Goal: Transaction & Acquisition: Purchase product/service

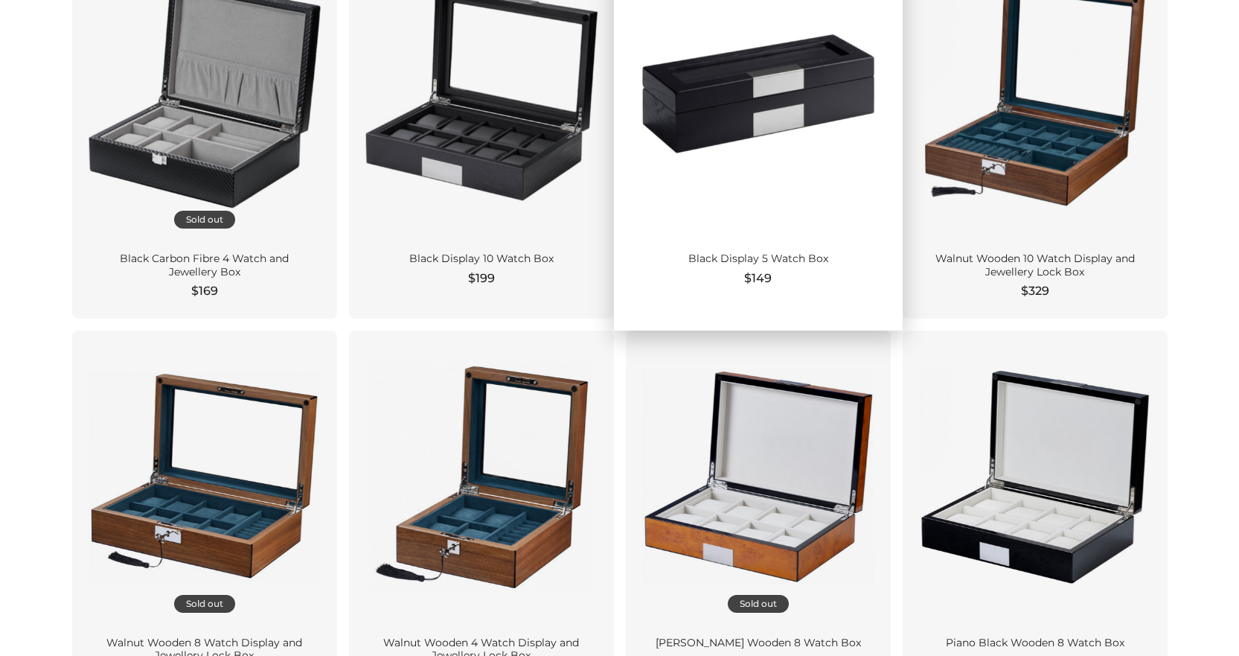
scroll to position [1637, 0]
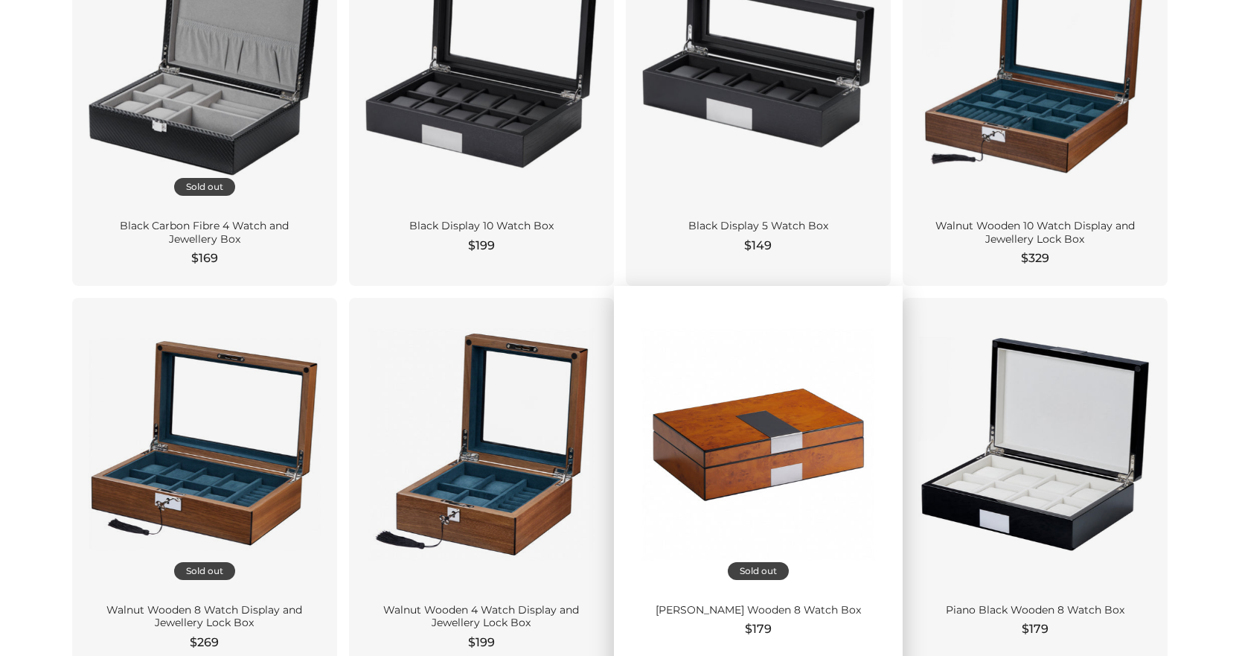
click at [791, 438] on div at bounding box center [758, 445] width 241 height 270
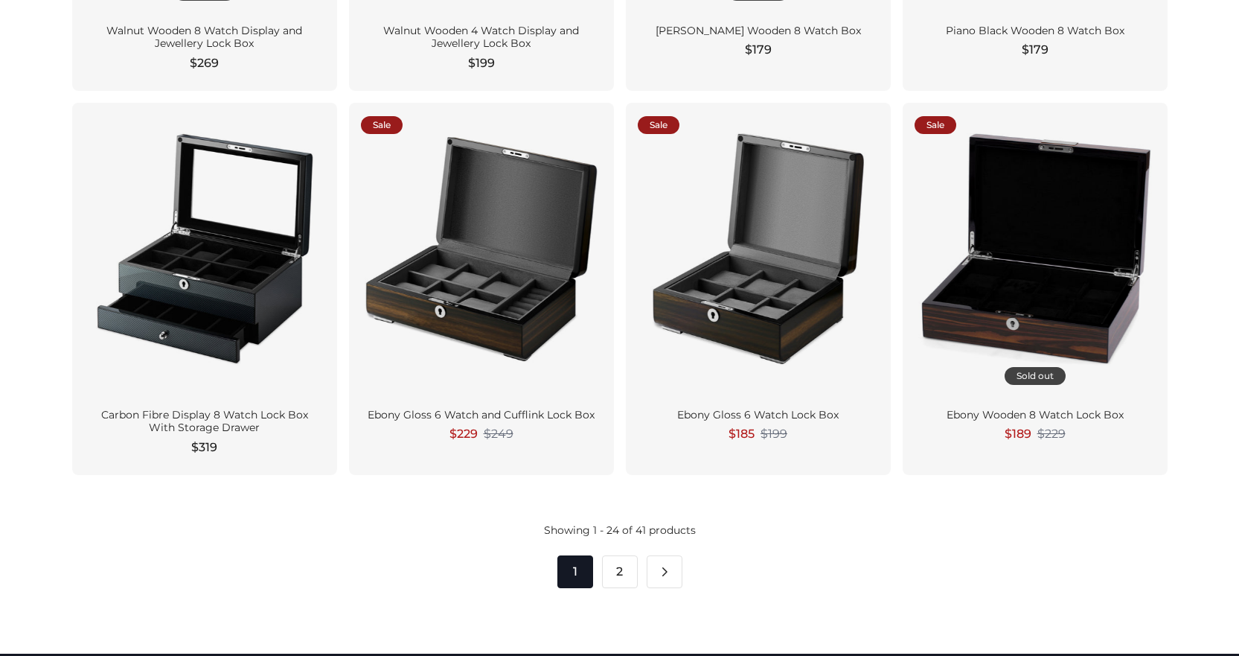
scroll to position [2381, 0]
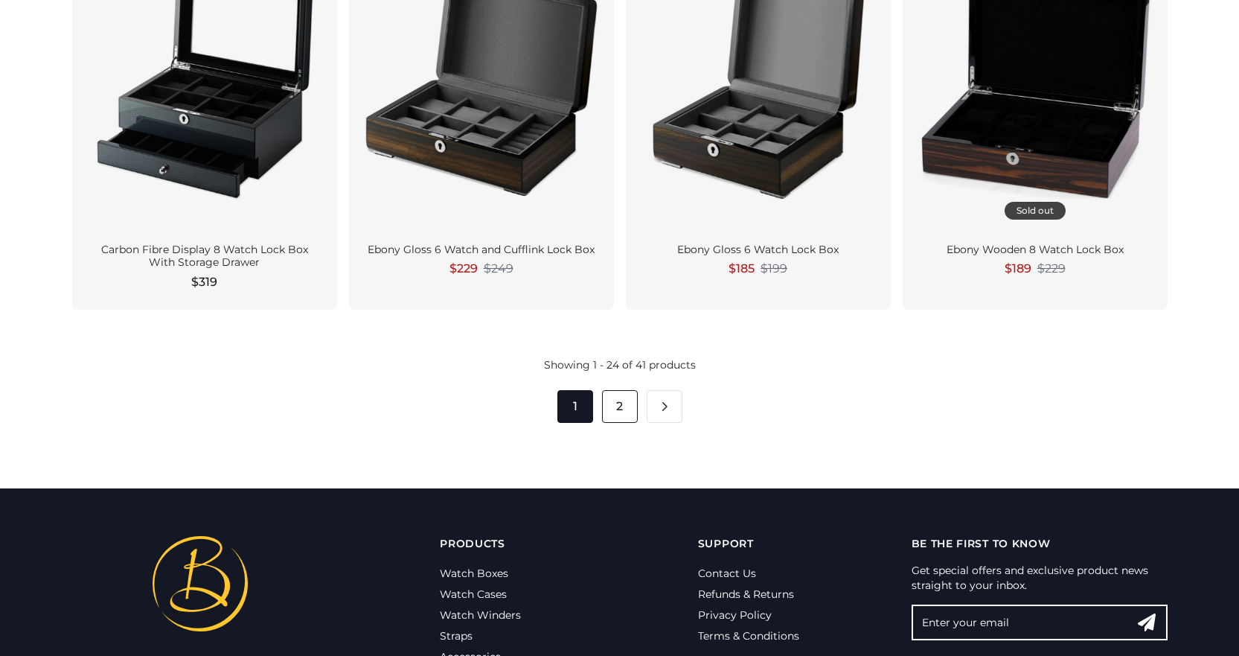
click at [624, 400] on link "2" at bounding box center [620, 406] width 36 height 33
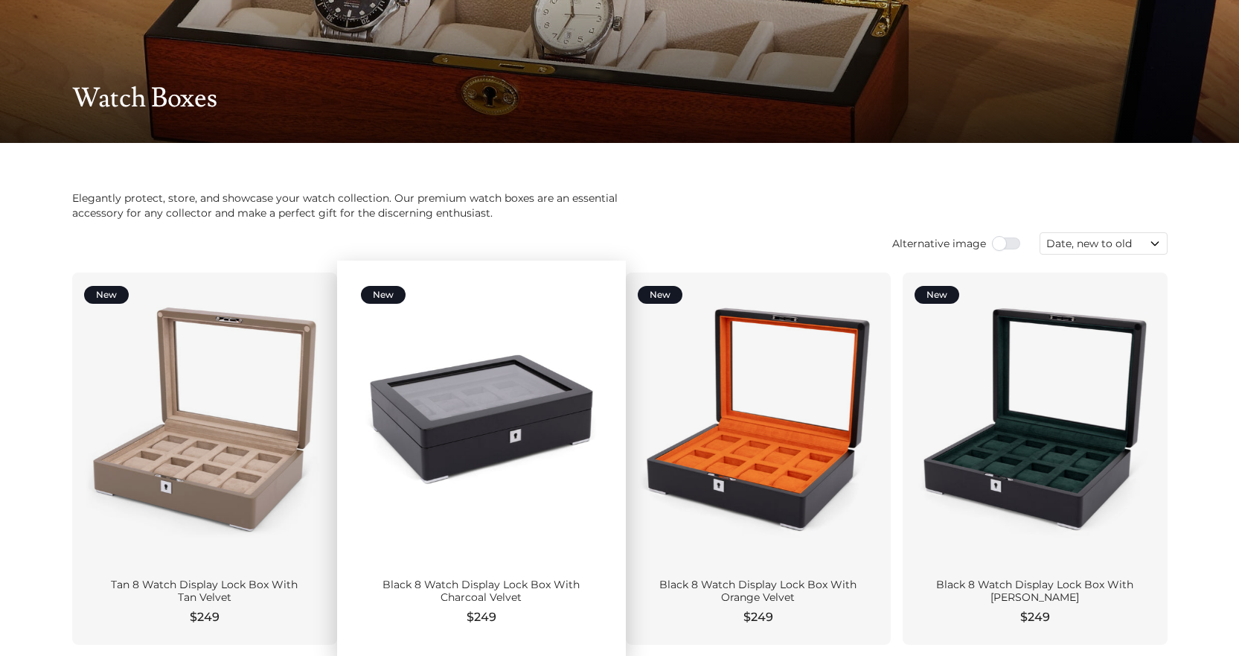
scroll to position [0, 0]
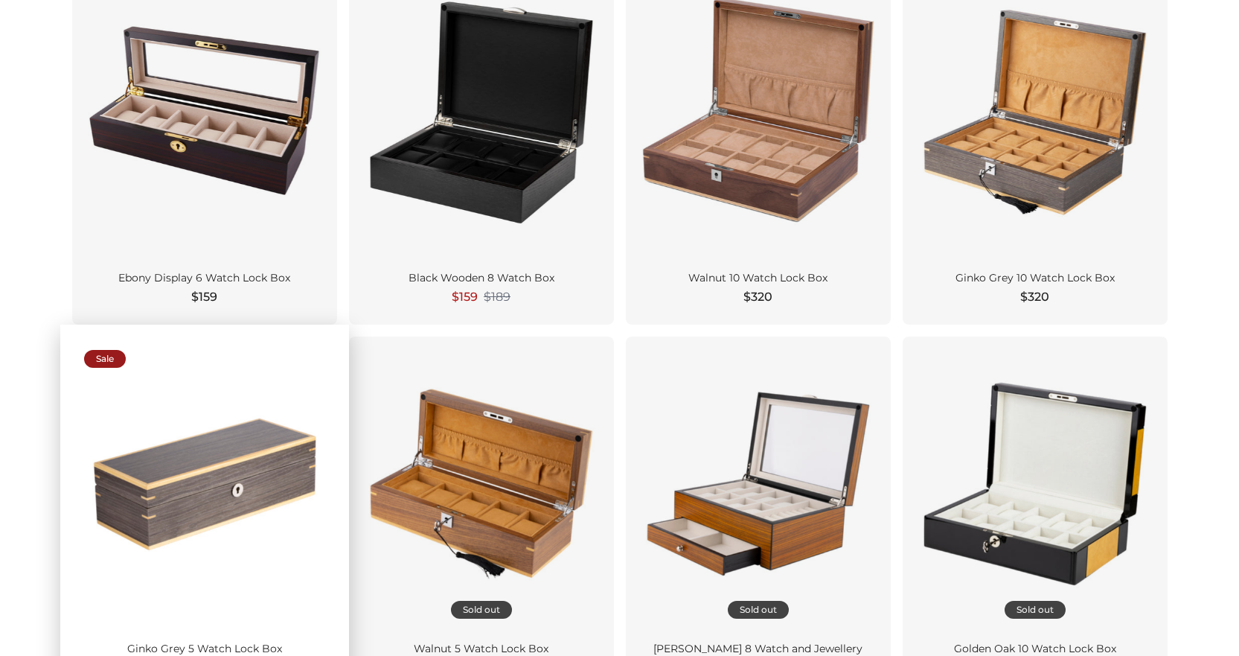
scroll to position [521, 0]
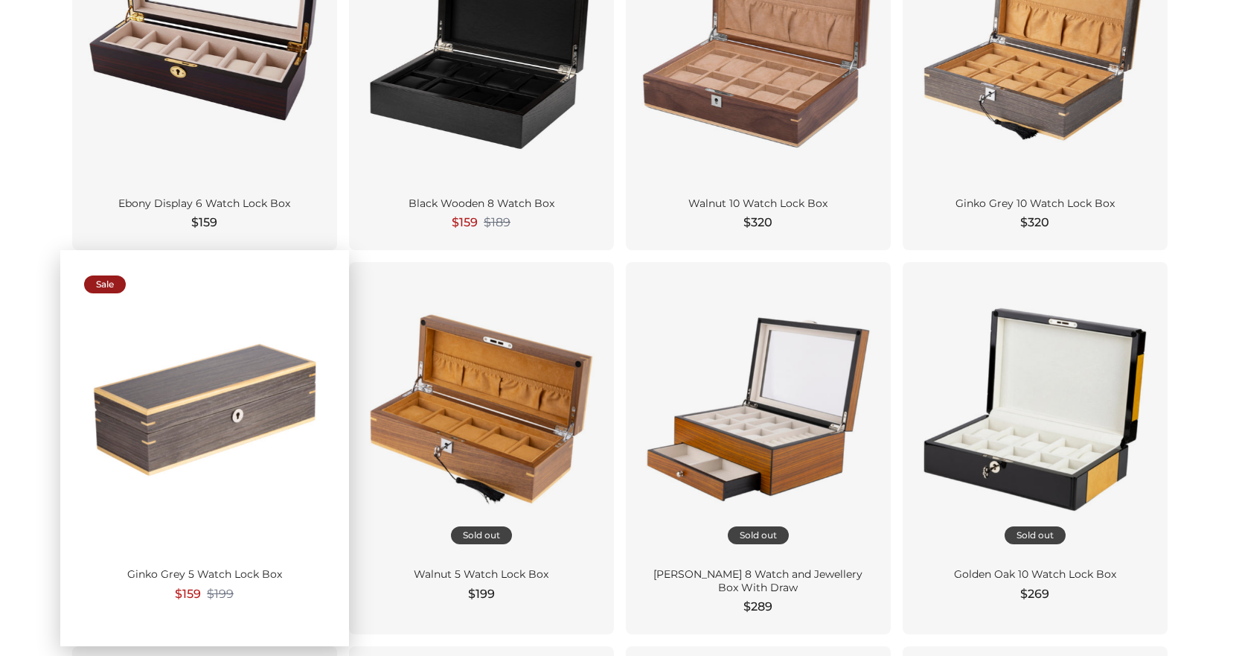
click at [222, 423] on div at bounding box center [204, 409] width 241 height 270
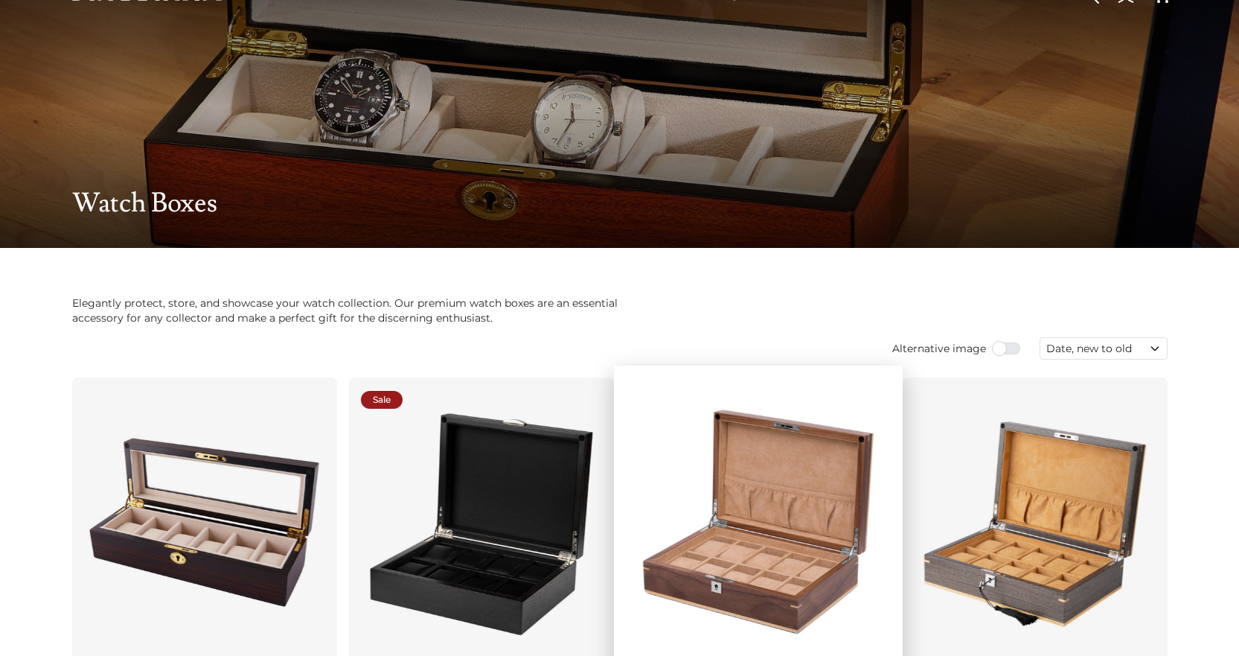
scroll to position [0, 0]
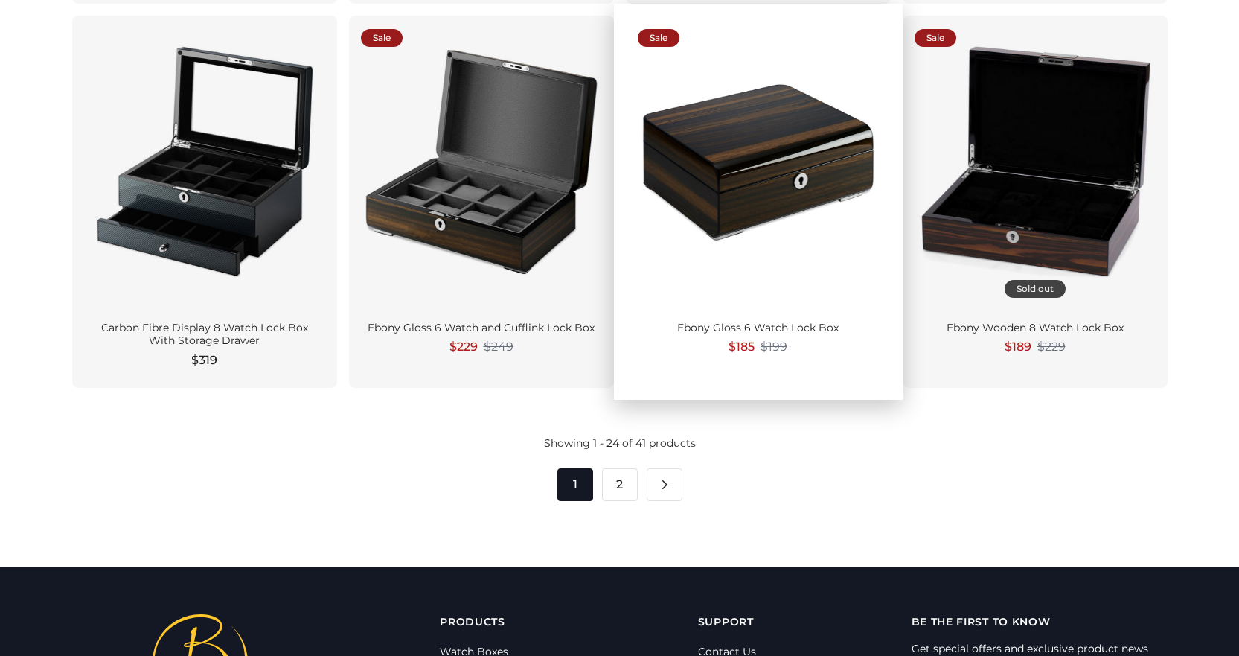
scroll to position [2307, 0]
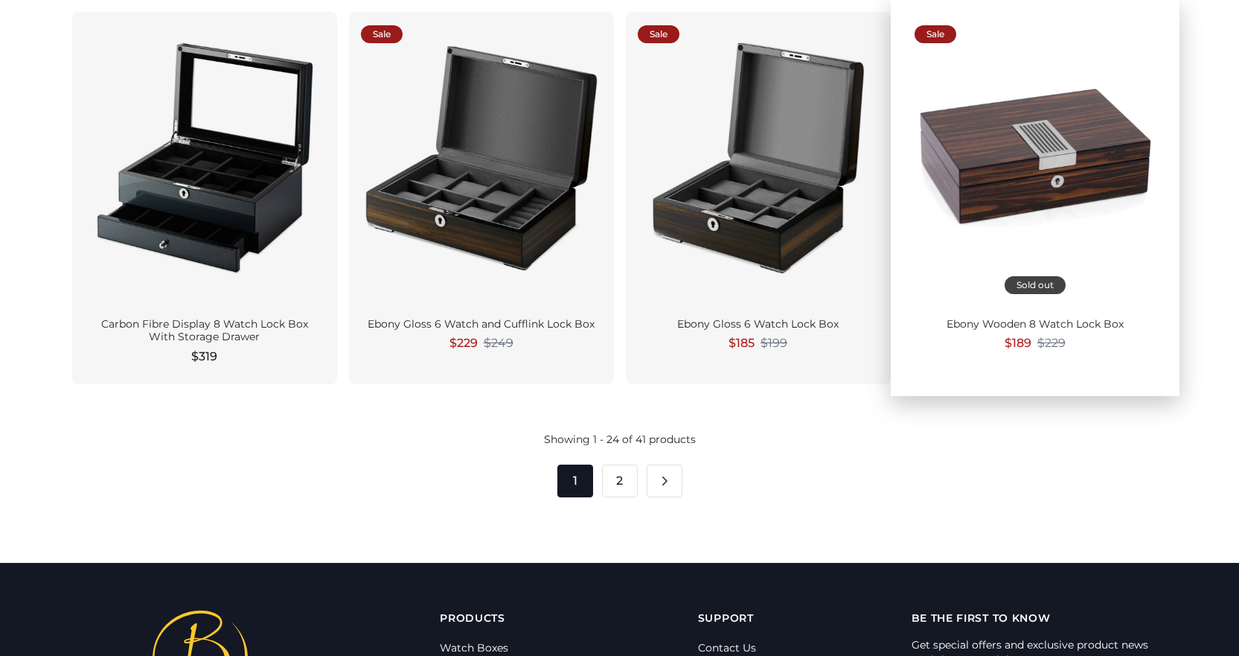
click at [1053, 145] on div at bounding box center [1034, 159] width 241 height 270
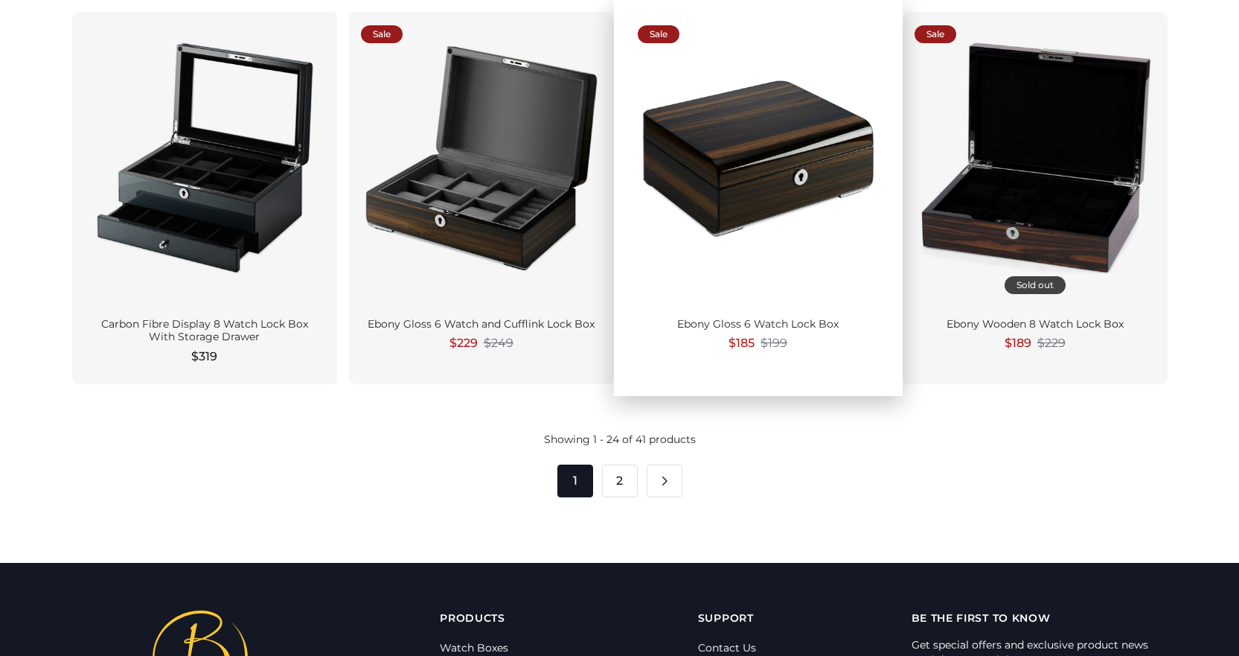
click at [779, 238] on div at bounding box center [758, 159] width 241 height 270
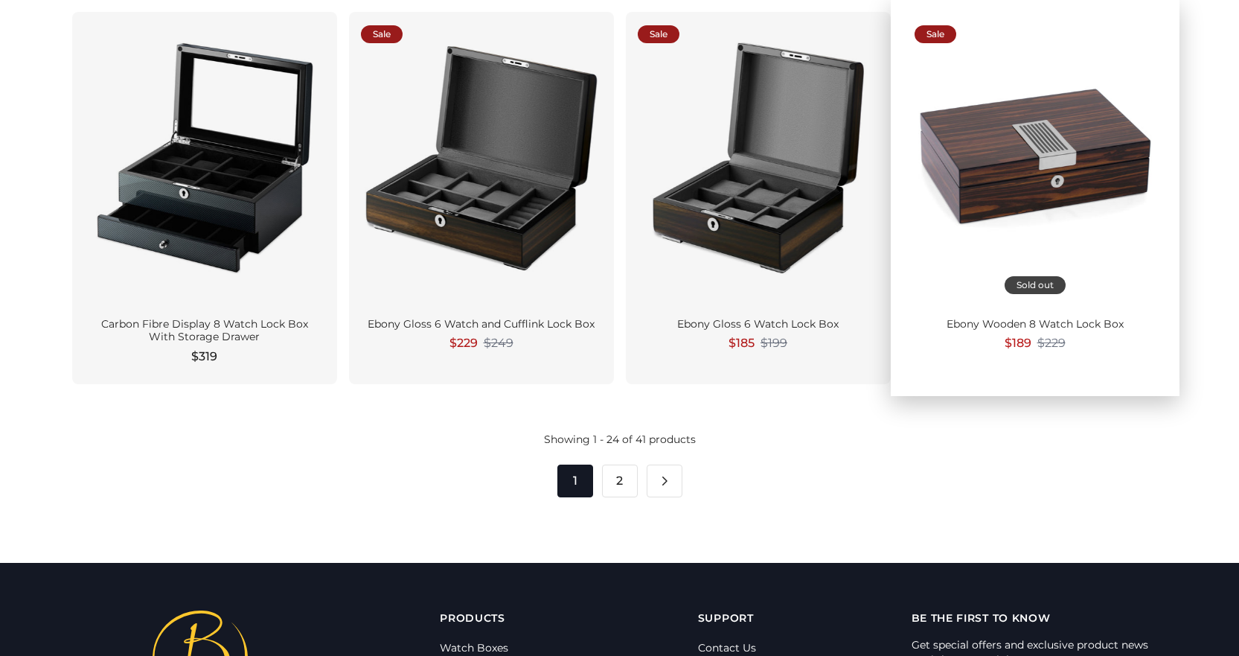
click at [1035, 156] on div at bounding box center [1034, 159] width 241 height 270
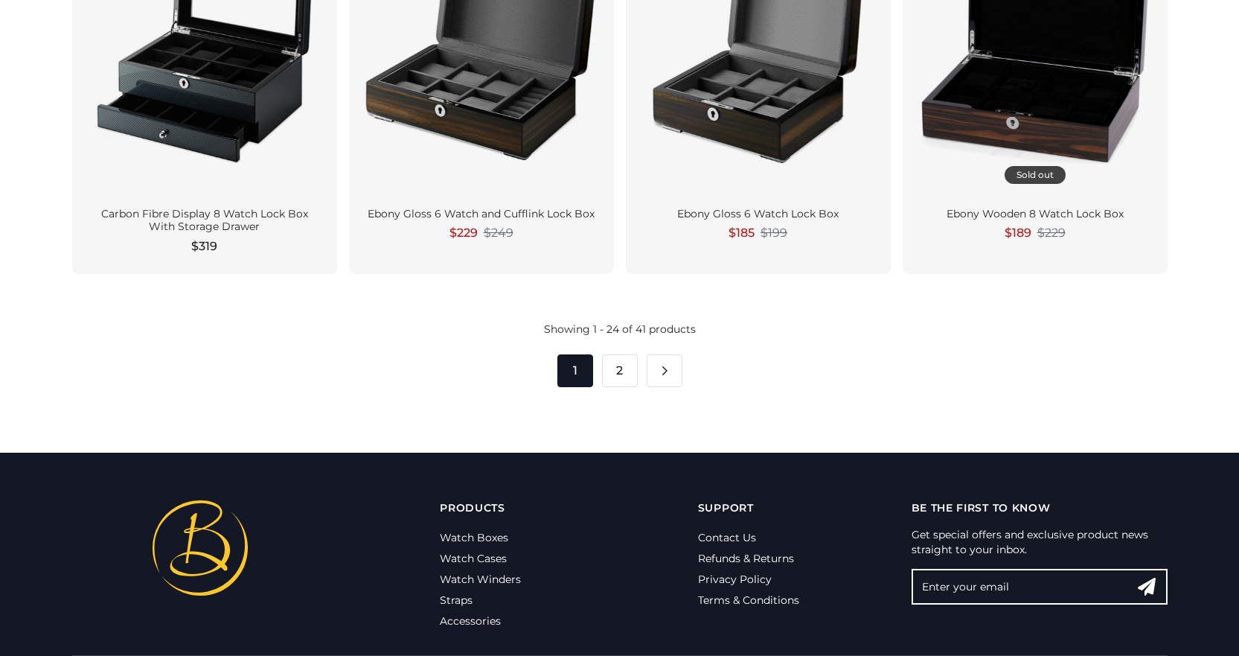
scroll to position [2482, 0]
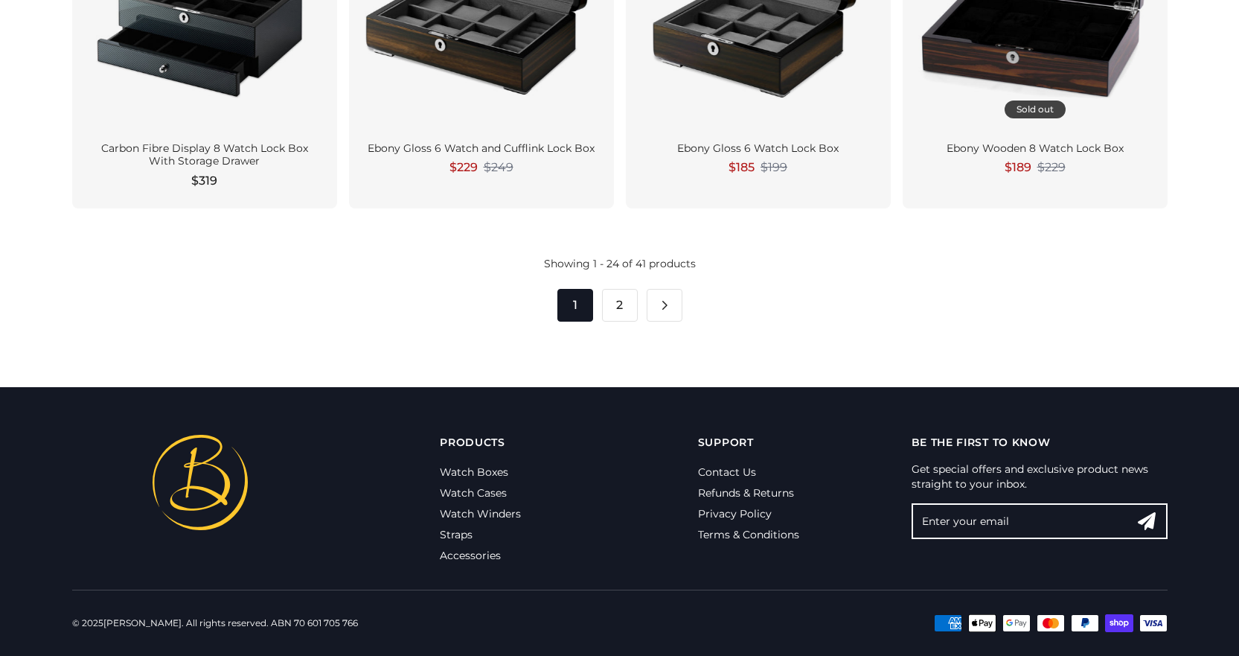
drag, startPoint x: 624, startPoint y: 309, endPoint x: 652, endPoint y: 338, distance: 40.0
click at [624, 309] on link "2" at bounding box center [620, 305] width 36 height 33
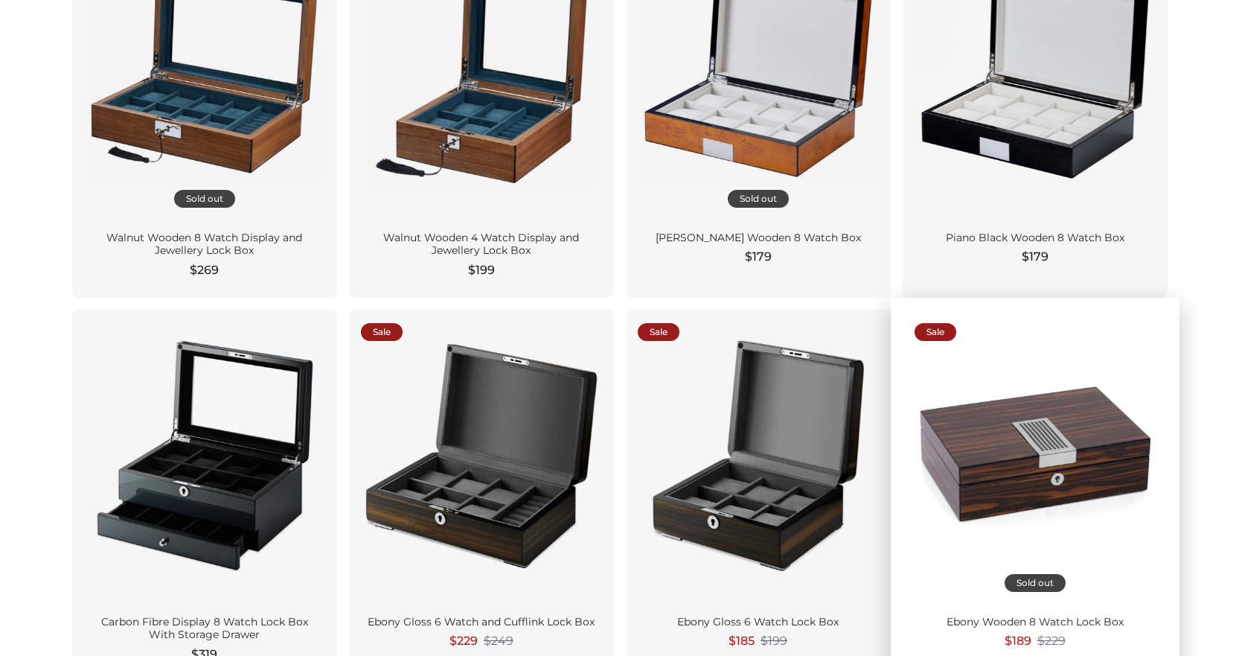
scroll to position [2110, 0]
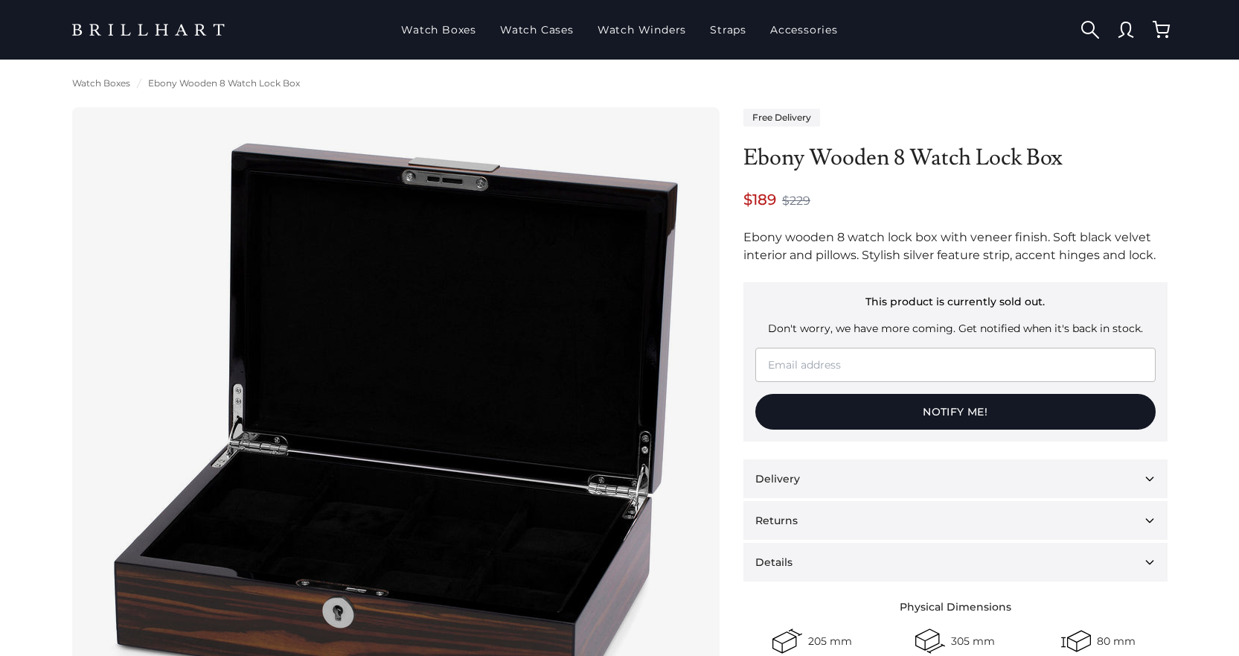
click at [475, 529] on img at bounding box center [393, 428] width 595 height 595
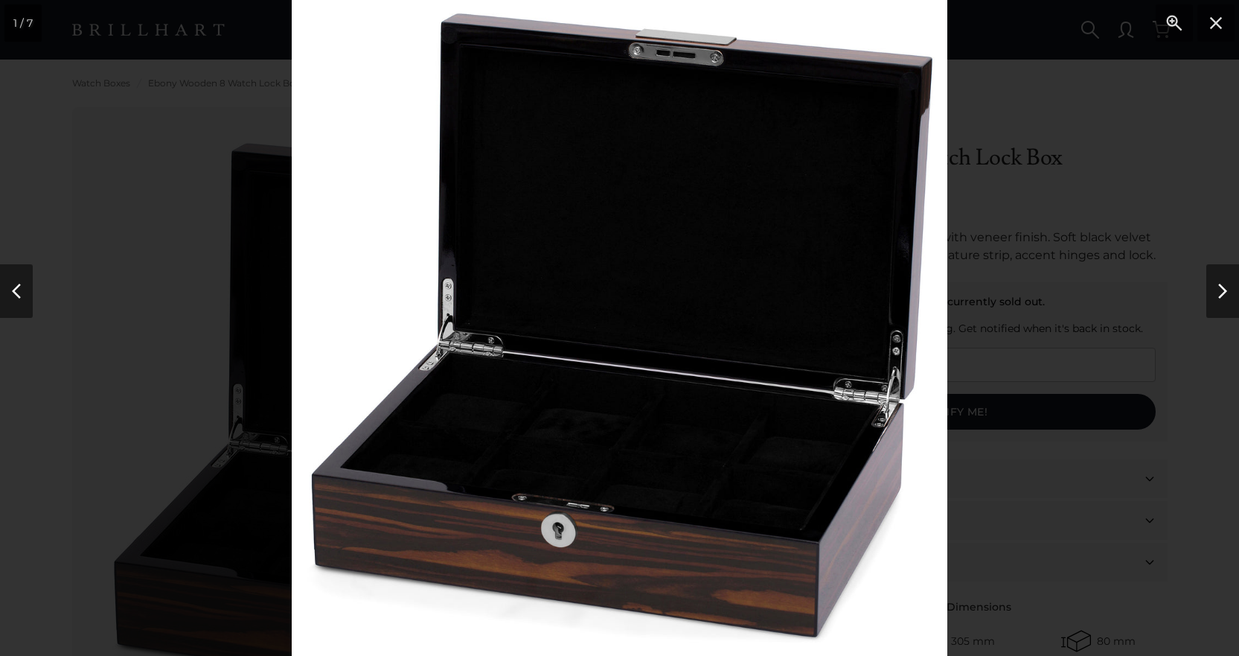
click at [613, 474] on img at bounding box center [620, 328] width 656 height 656
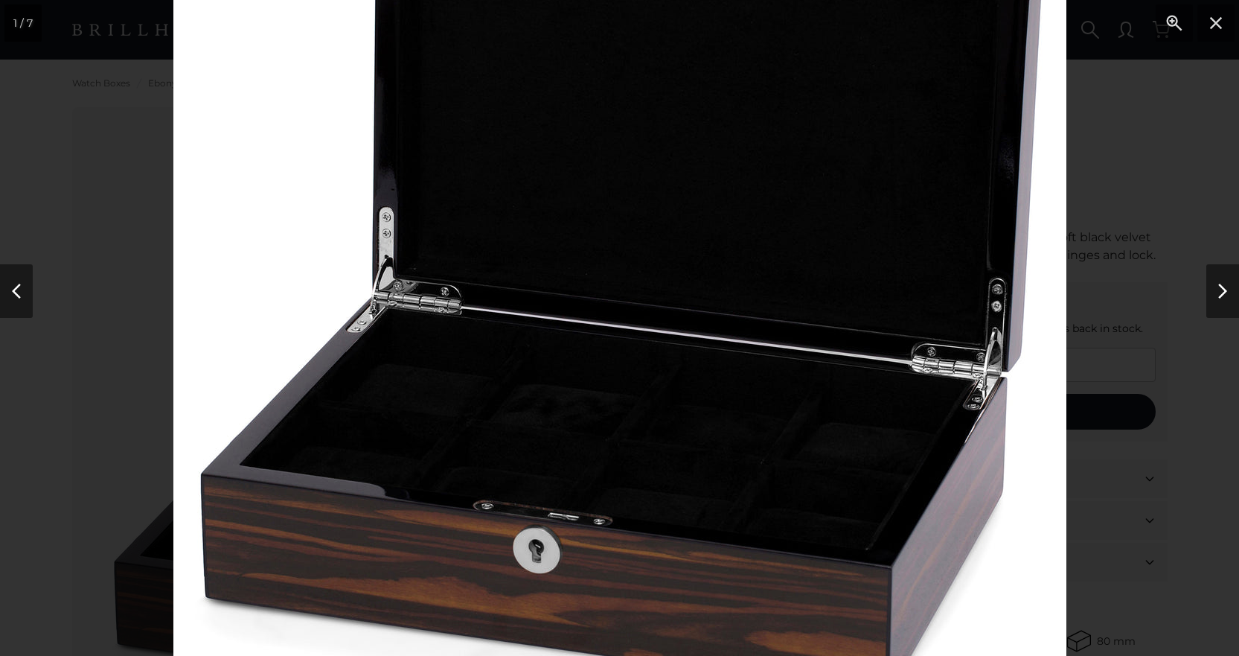
click at [692, 496] on img at bounding box center [619, 274] width 893 height 893
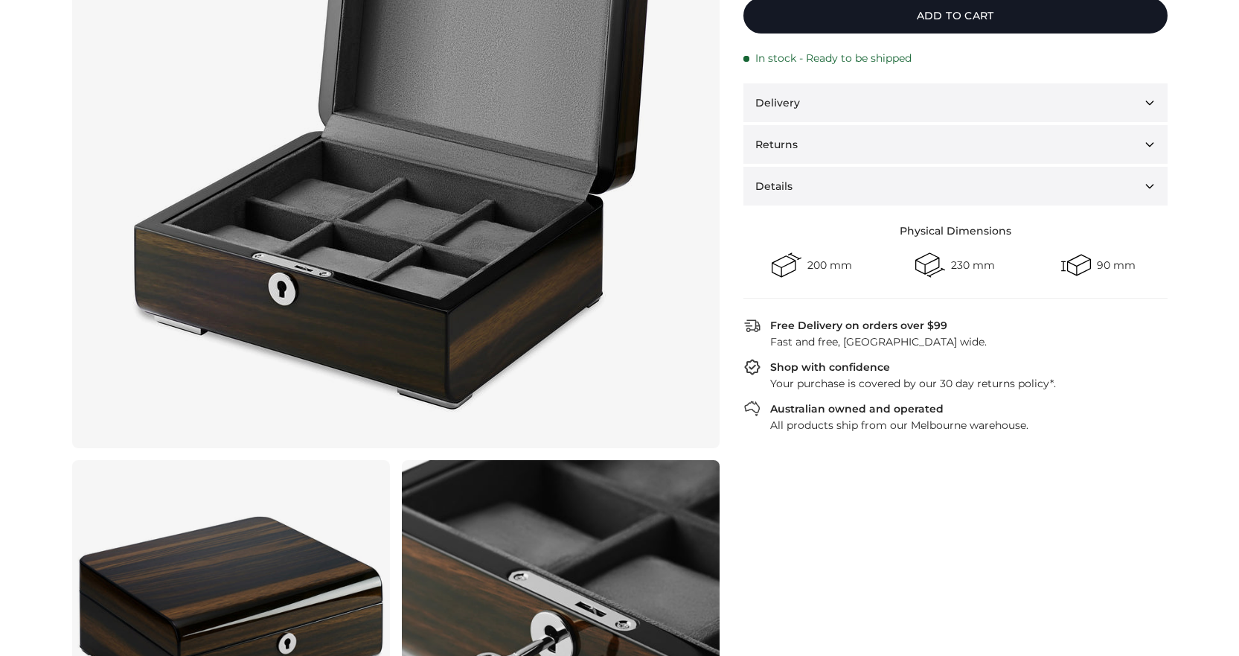
scroll to position [446, 0]
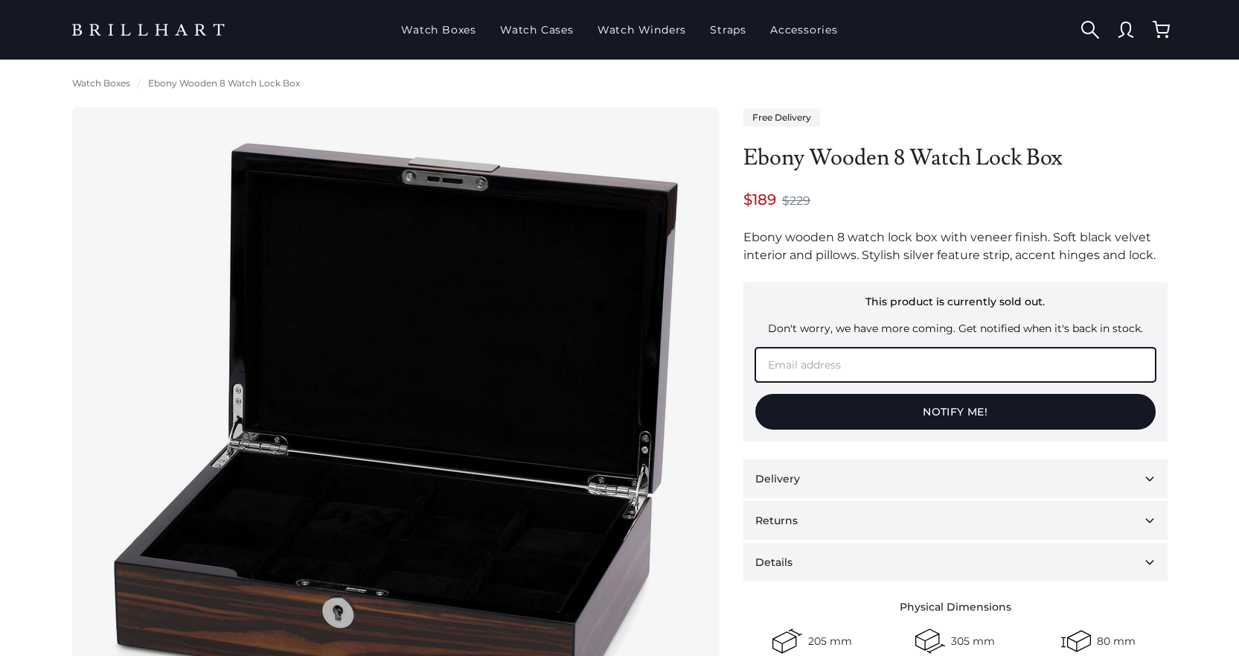
click at [798, 365] on input "email" at bounding box center [955, 364] width 400 height 34
click at [780, 356] on input "email" at bounding box center [955, 364] width 400 height 34
type input "[EMAIL_ADDRESS][DOMAIN_NAME]"
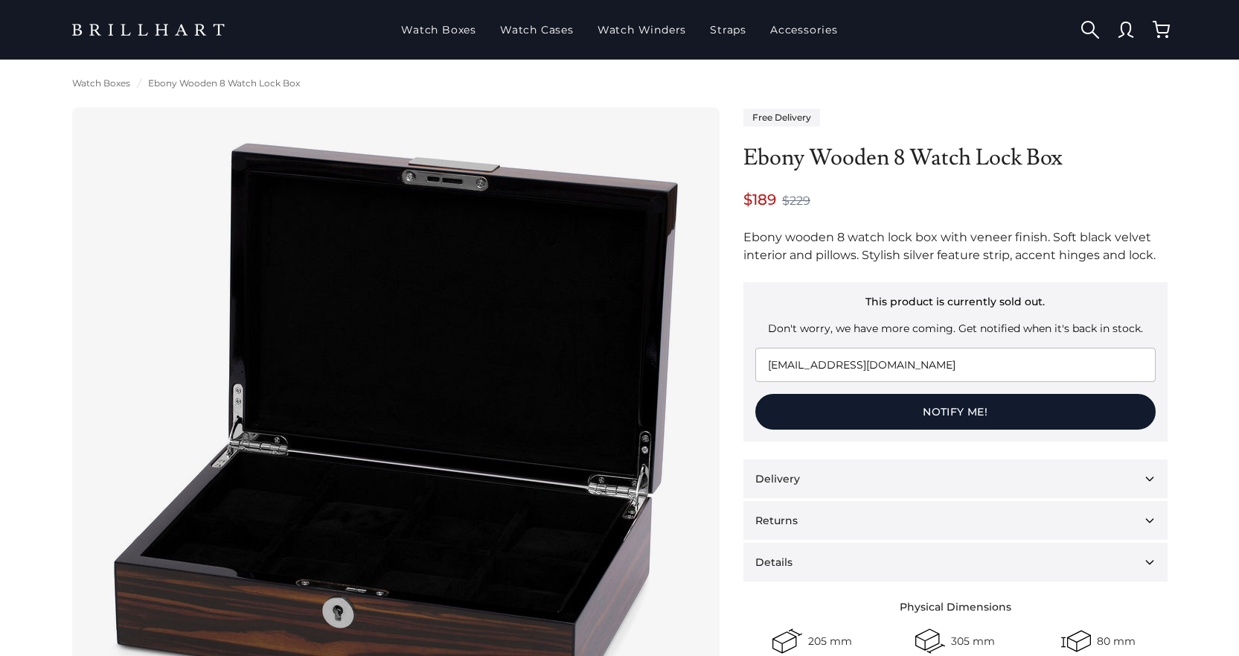
click at [957, 412] on button "Notify Me!" at bounding box center [955, 412] width 400 height 36
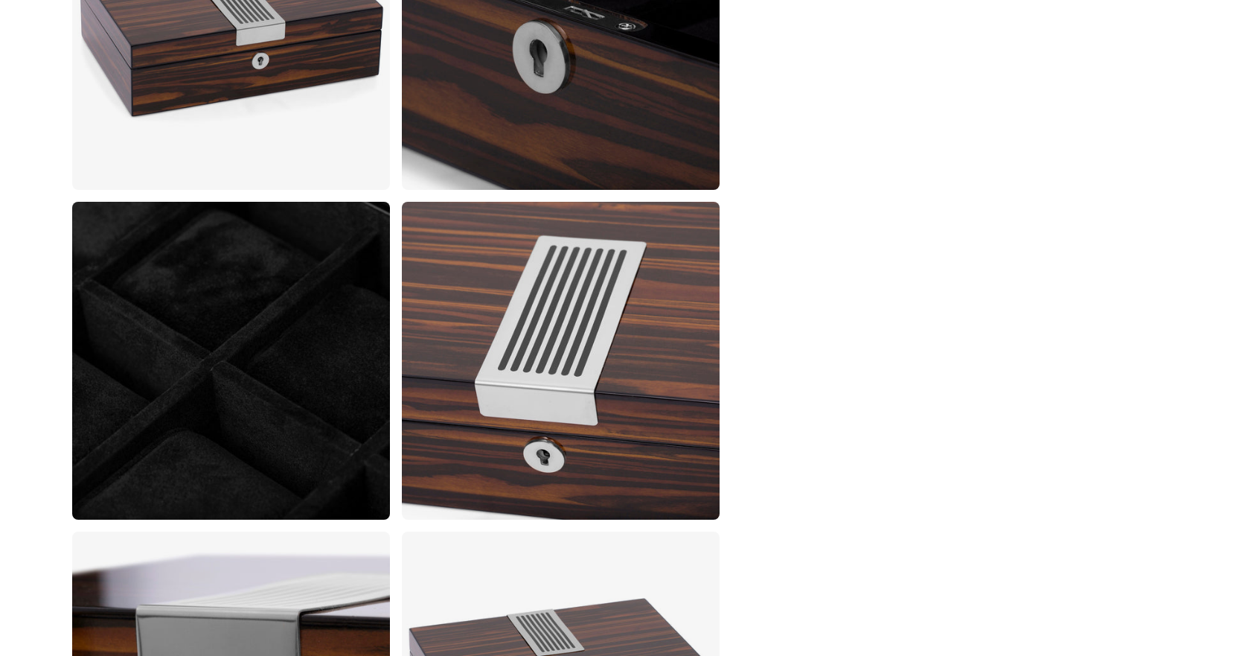
scroll to position [666, 0]
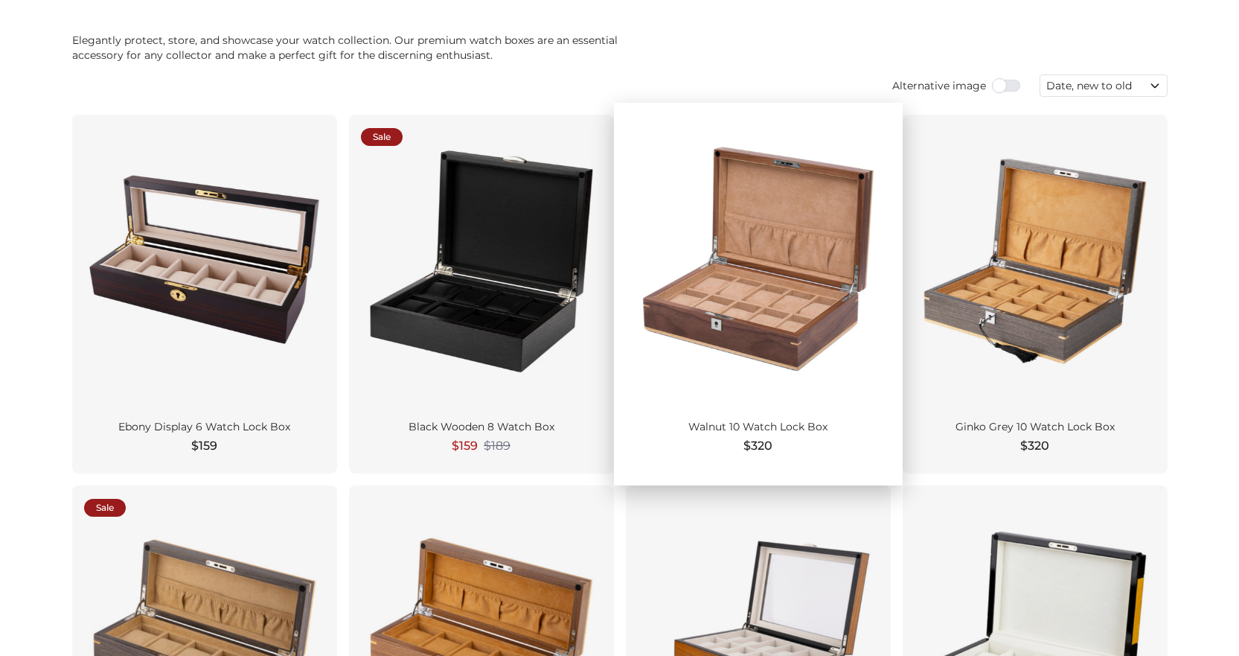
scroll to position [521, 0]
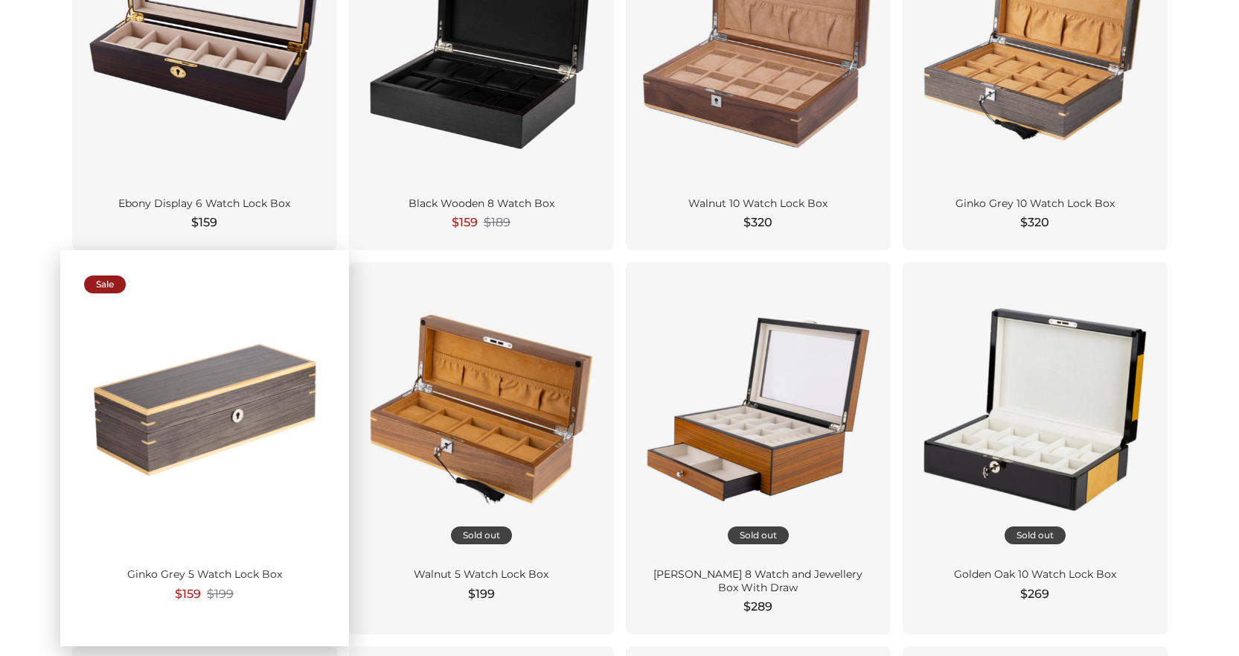
click at [234, 412] on div at bounding box center [204, 409] width 241 height 270
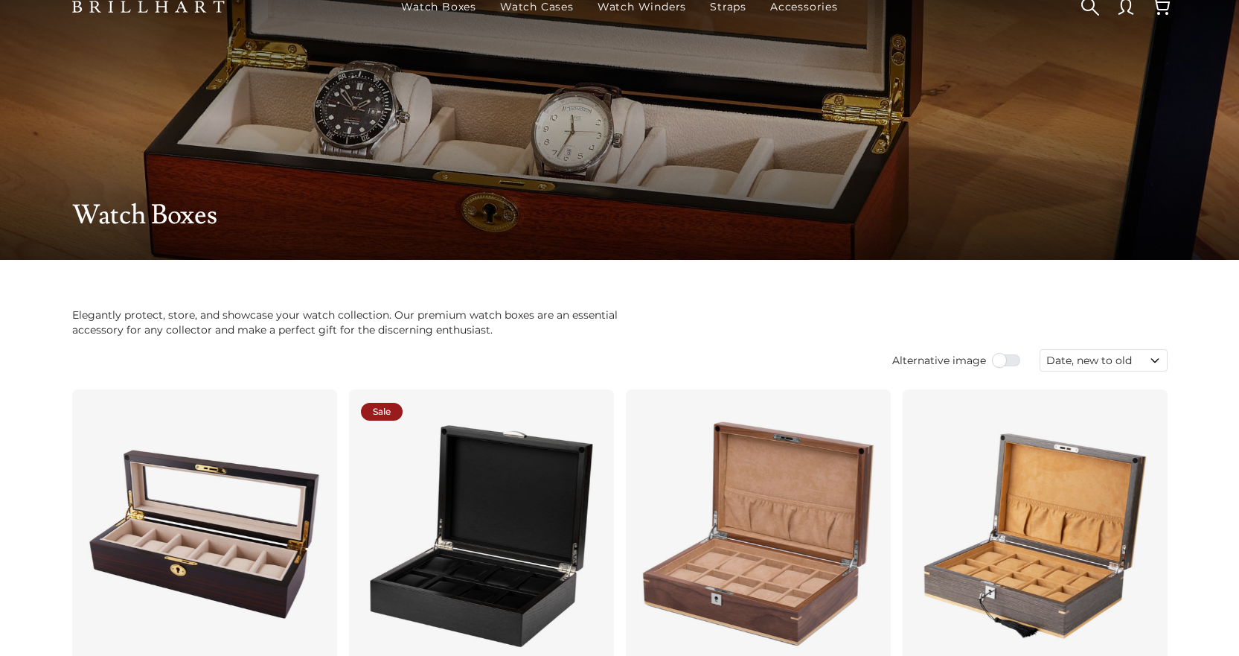
scroll to position [0, 0]
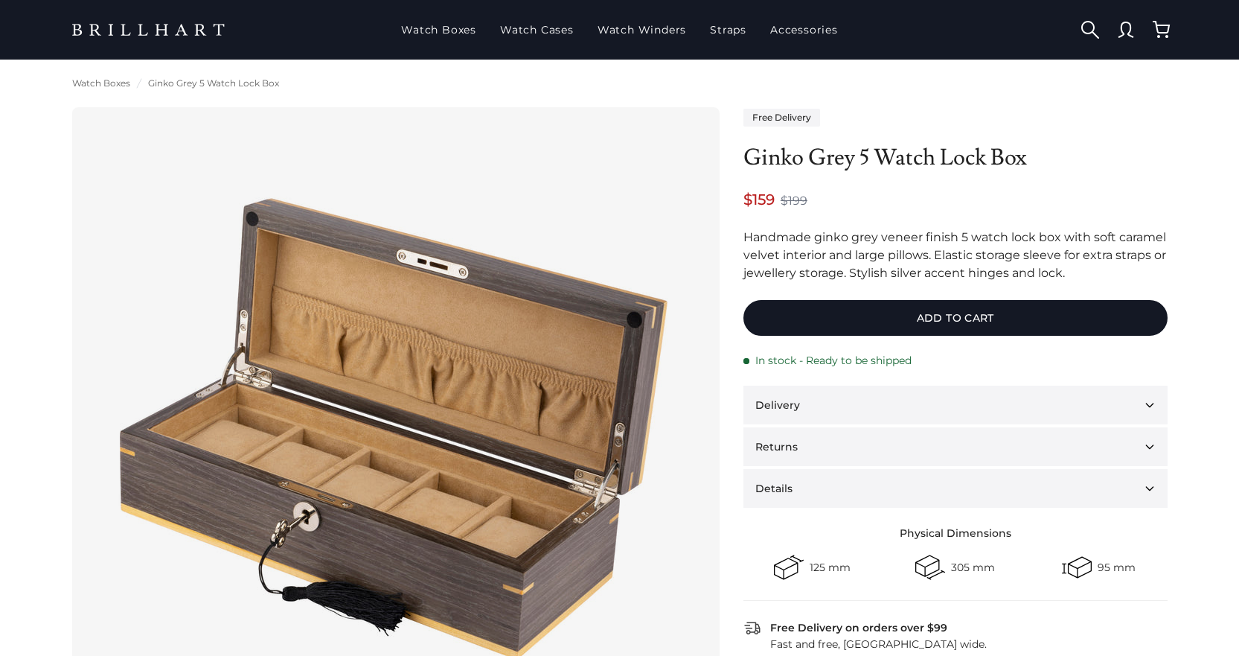
click at [303, 529] on img at bounding box center [393, 428] width 595 height 595
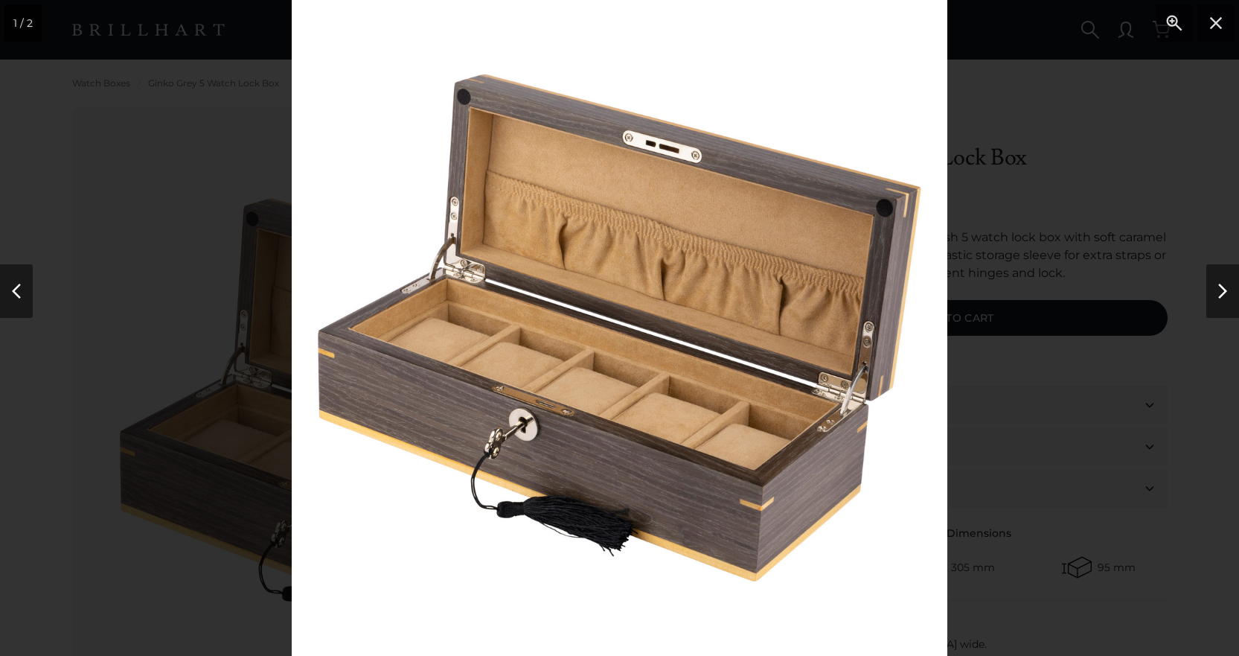
click at [526, 398] on img at bounding box center [620, 328] width 656 height 656
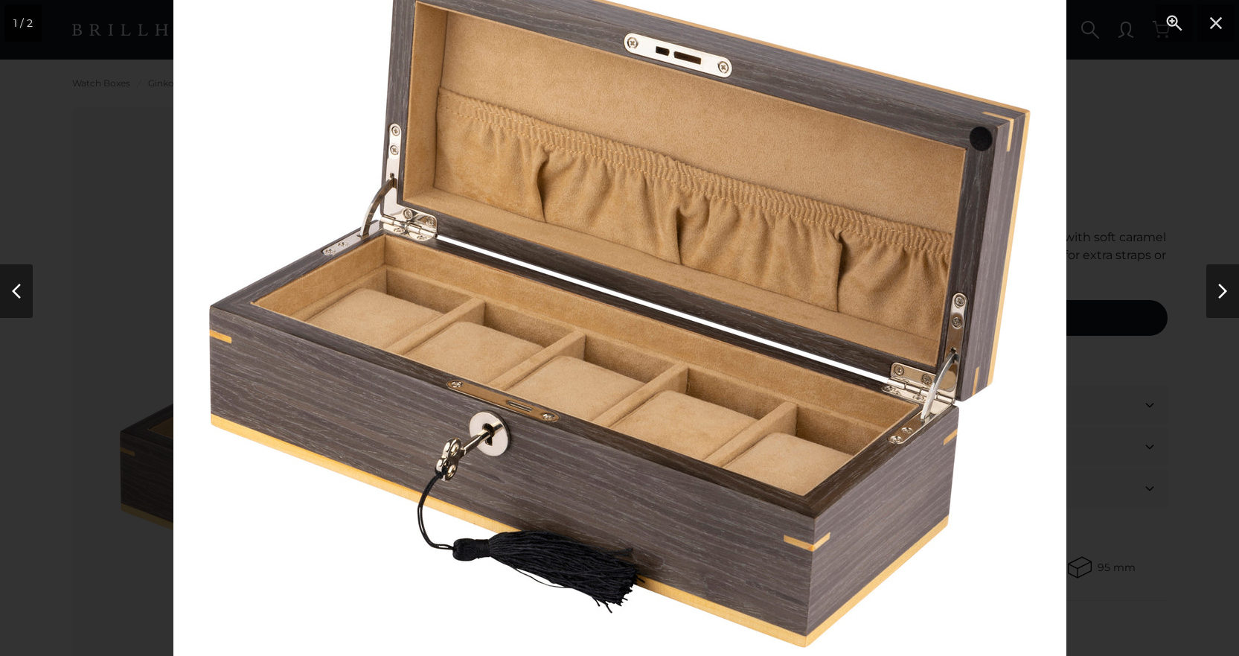
click at [510, 429] on img at bounding box center [619, 302] width 893 height 893
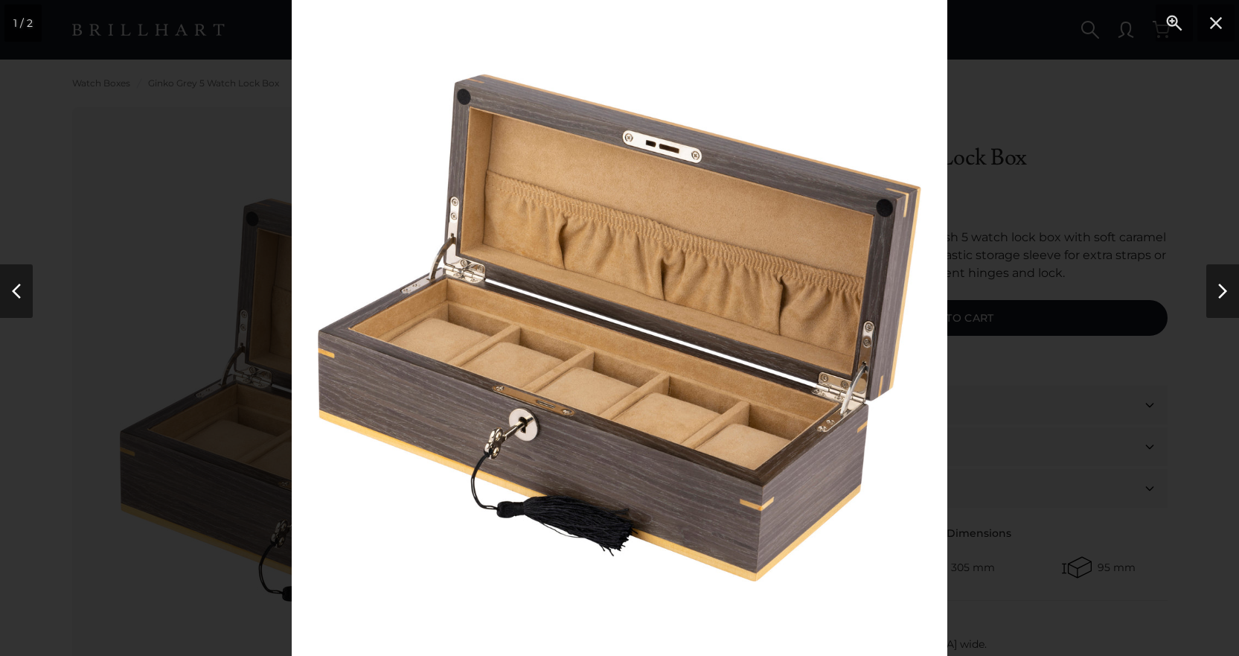
click at [510, 429] on img at bounding box center [620, 328] width 656 height 656
